Goal: Task Accomplishment & Management: Manage account settings

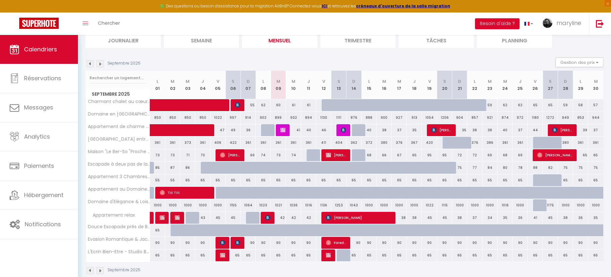
scroll to position [59, 0]
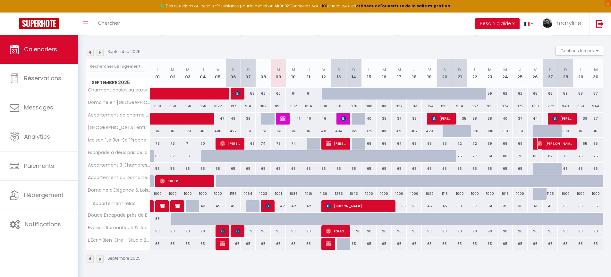
click at [551, 146] on span "[PERSON_NAME]" at bounding box center [554, 143] width 35 height 12
select select "OK"
select select "0"
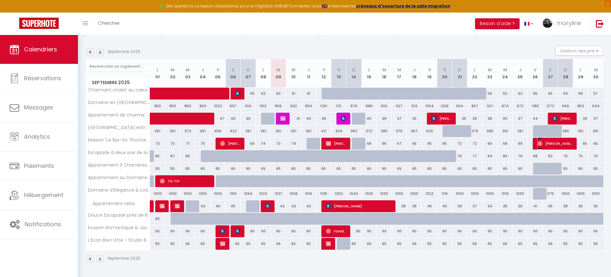
select select "1"
select select
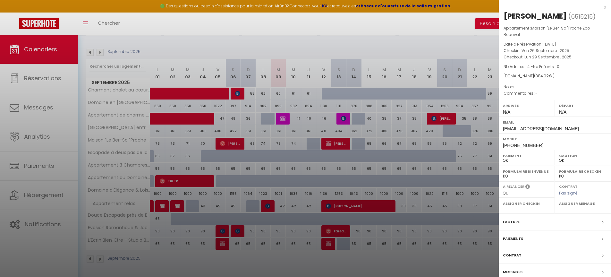
click at [469, 46] on div at bounding box center [305, 138] width 611 height 277
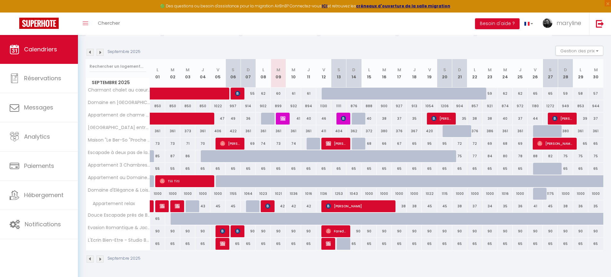
click at [370, 145] on div "68" at bounding box center [368, 144] width 15 height 12
type input "68"
type input "Lun 15 Septembre 2025"
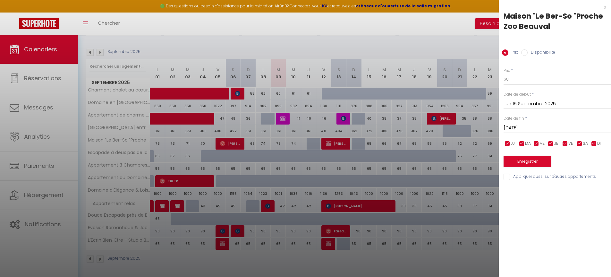
click at [553, 128] on input "[DATE]" at bounding box center [556, 128] width 107 height 8
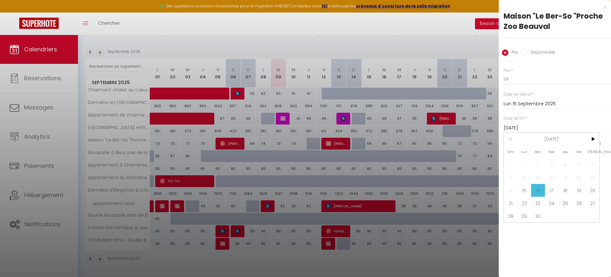
drag, startPoint x: 516, startPoint y: 203, endPoint x: 508, endPoint y: 203, distance: 7.4
click at [510, 203] on span "21" at bounding box center [511, 203] width 14 height 13
type input "Dim 21 Septembre 2025"
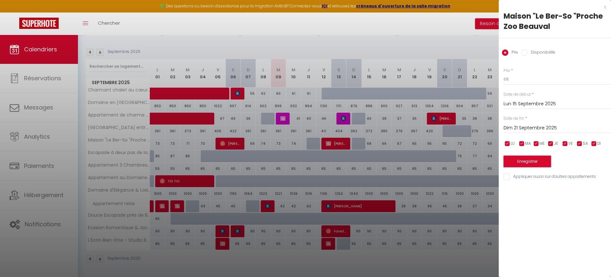
click at [532, 162] on button "Enregistrer" at bounding box center [526, 162] width 47 height 12
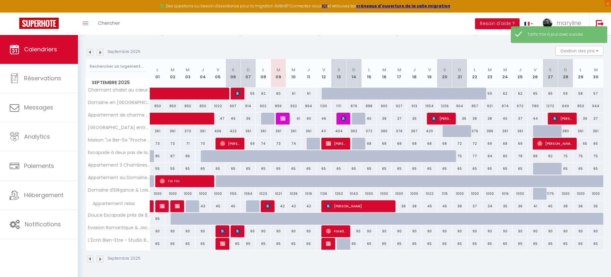
click at [360, 143] on div at bounding box center [359, 144] width 15 height 12
type input "72"
type input "Dim 14 Septembre 2025"
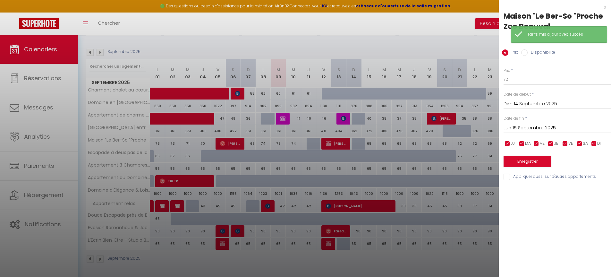
click at [551, 126] on input "Lun 15 Septembre 2025" at bounding box center [556, 128] width 107 height 8
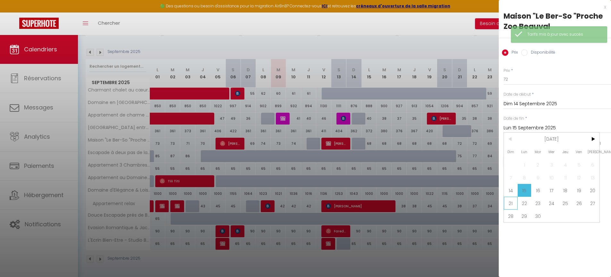
click at [511, 206] on span "21" at bounding box center [511, 203] width 14 height 13
type input "Dim 21 Septembre 2025"
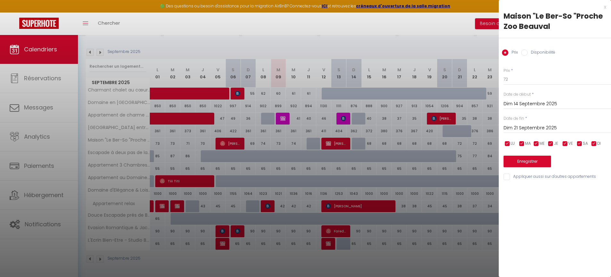
click at [524, 53] on input "Disponibilité" at bounding box center [524, 52] width 6 height 6
radio input "true"
radio input "false"
drag, startPoint x: 537, startPoint y: 78, endPoint x: 537, endPoint y: 81, distance: 3.2
click at [537, 78] on select "Disponible Indisponible" at bounding box center [556, 79] width 107 height 12
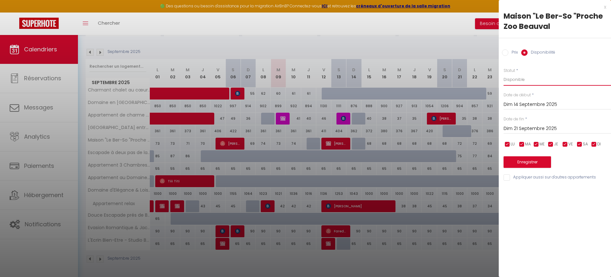
select select "0"
click at [503, 73] on select "Disponible Indisponible" at bounding box center [556, 79] width 107 height 12
click at [529, 160] on button "Enregistrer" at bounding box center [526, 162] width 47 height 12
